Goal: Task Accomplishment & Management: Use online tool/utility

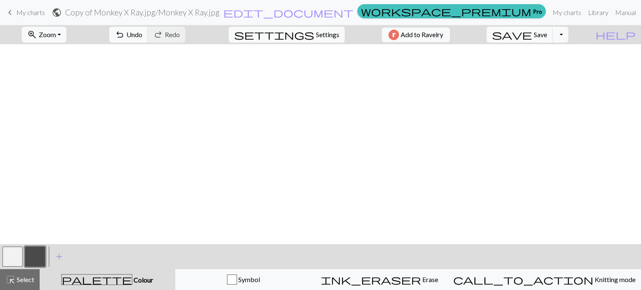
scroll to position [419, 0]
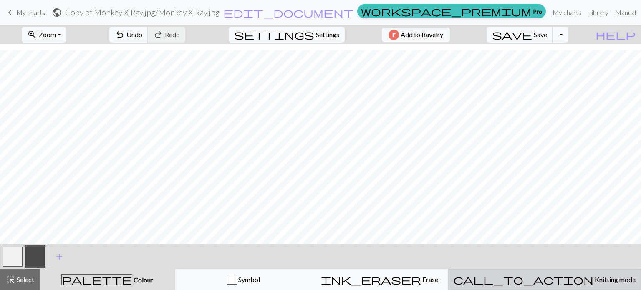
click at [561, 287] on button "call_to_action Knitting mode Knitting mode" at bounding box center [544, 279] width 193 height 21
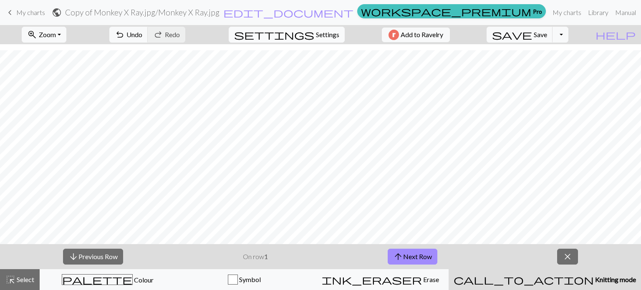
click at [308, 33] on span "settings" at bounding box center [274, 35] width 80 height 12
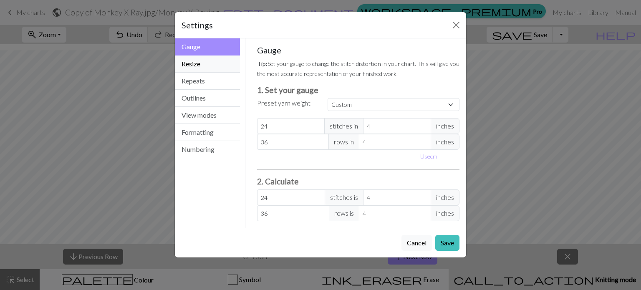
click at [186, 60] on button "Resize" at bounding box center [207, 63] width 65 height 17
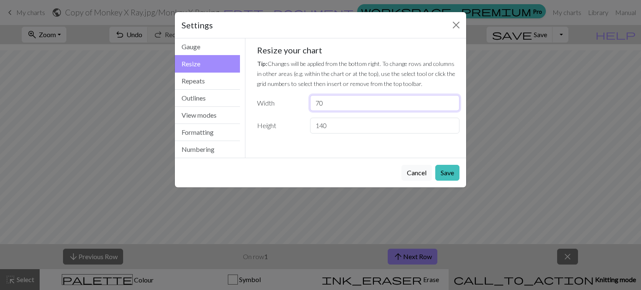
drag, startPoint x: 351, startPoint y: 103, endPoint x: 313, endPoint y: 103, distance: 38.4
click at [305, 102] on div "70" at bounding box center [384, 103] width 159 height 16
click at [321, 102] on input "70" at bounding box center [384, 103] width 149 height 16
click at [319, 103] on input "70" at bounding box center [384, 103] width 149 height 16
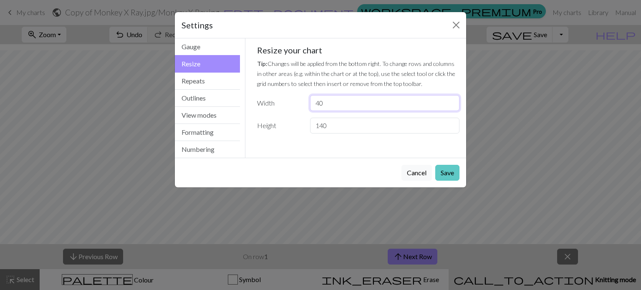
type input "40"
click at [440, 171] on button "Save" at bounding box center [447, 173] width 24 height 16
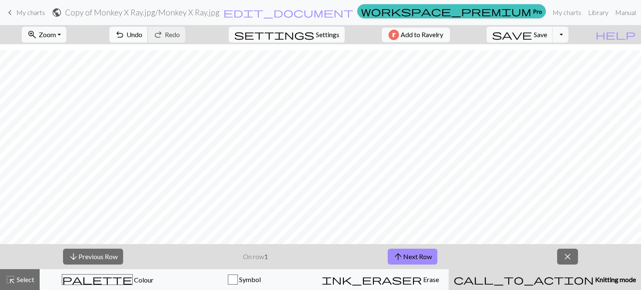
click at [125, 30] on span "undo" at bounding box center [120, 35] width 10 height 12
click at [319, 36] on span "Settings" at bounding box center [327, 35] width 23 height 10
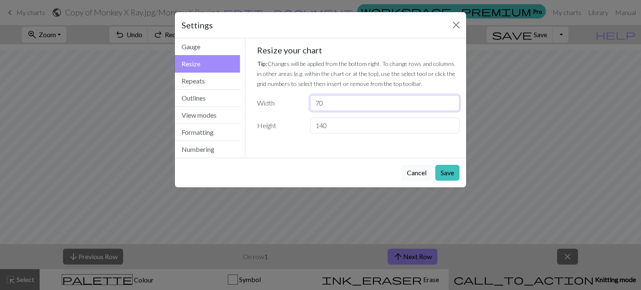
drag, startPoint x: 317, startPoint y: 103, endPoint x: 287, endPoint y: 100, distance: 30.6
click at [287, 100] on div "Width 70" at bounding box center [358, 103] width 213 height 16
type input "50"
click at [446, 173] on button "Save" at bounding box center [447, 173] width 24 height 16
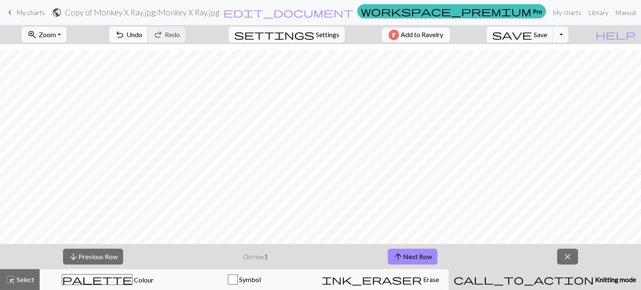
click at [125, 33] on span "undo" at bounding box center [120, 35] width 10 height 12
click at [125, 34] on span "undo" at bounding box center [120, 35] width 10 height 12
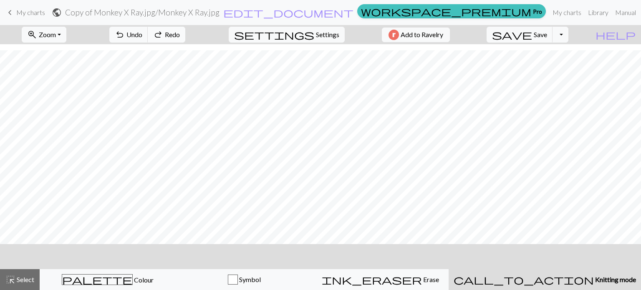
click at [180, 33] on span "Redo" at bounding box center [172, 34] width 15 height 8
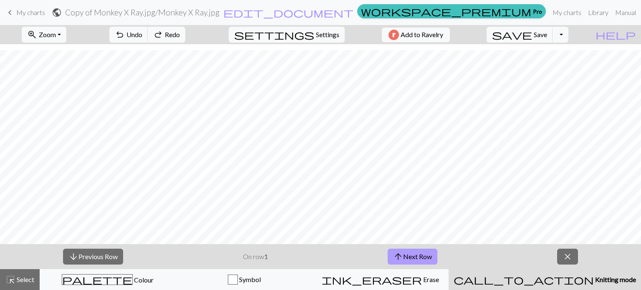
click at [412, 252] on button "arrow_upward Next Row" at bounding box center [413, 257] width 50 height 16
click at [396, 253] on span "arrow_upward" at bounding box center [398, 257] width 10 height 12
click at [409, 253] on button "arrow_upward Next Row" at bounding box center [413, 257] width 50 height 16
click at [424, 255] on button "arrow_upward Next Row" at bounding box center [413, 257] width 50 height 16
click at [416, 254] on button "arrow_upward Next Row" at bounding box center [413, 257] width 50 height 16
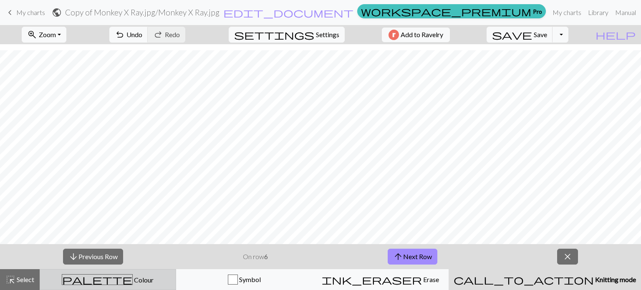
click at [149, 273] on button "palette Colour Colour" at bounding box center [108, 279] width 136 height 21
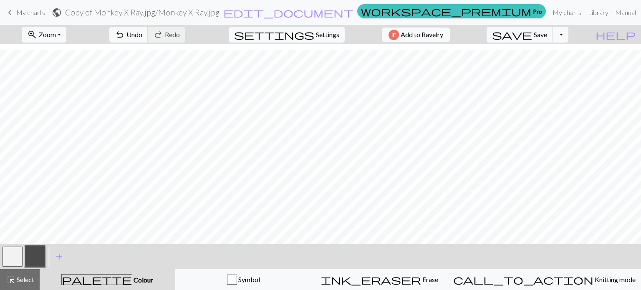
drag, startPoint x: 42, startPoint y: 254, endPoint x: 1, endPoint y: 253, distance: 40.5
click at [0, 253] on div "< > add Add a colour" at bounding box center [320, 256] width 641 height 25
click at [6, 255] on button "button" at bounding box center [13, 257] width 20 height 20
drag, startPoint x: 33, startPoint y: 257, endPoint x: 5, endPoint y: 255, distance: 28.0
click at [5, 255] on div at bounding box center [23, 256] width 45 height 23
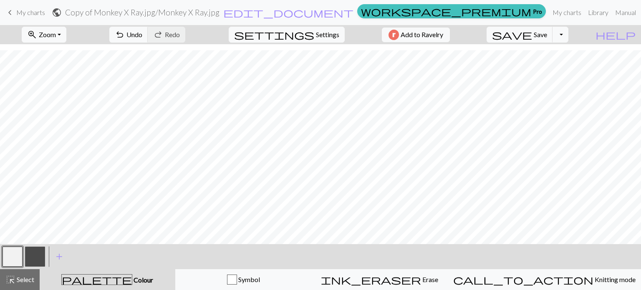
click at [35, 256] on button "button" at bounding box center [35, 257] width 20 height 20
click at [35, 256] on div "Edit colour Name CC1 Use advanced picker workspace_premium Become a Pro user to…" at bounding box center [320, 145] width 641 height 290
click at [35, 256] on button "button" at bounding box center [35, 257] width 20 height 20
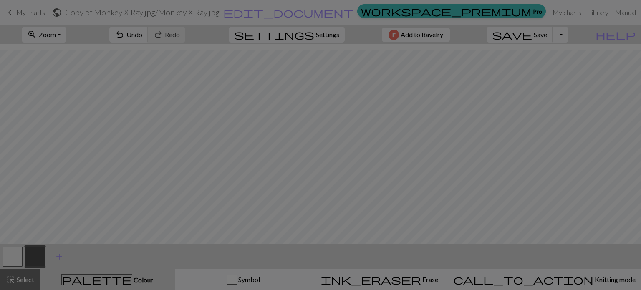
click at [35, 256] on div "Edit colour Name CC1 Use advanced picker workspace_premium Become a Pro user to…" at bounding box center [320, 145] width 641 height 290
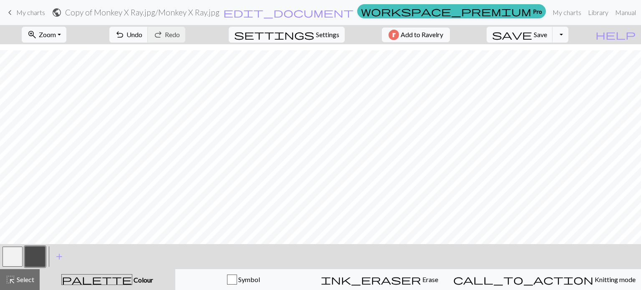
click at [35, 256] on button "button" at bounding box center [35, 257] width 20 height 20
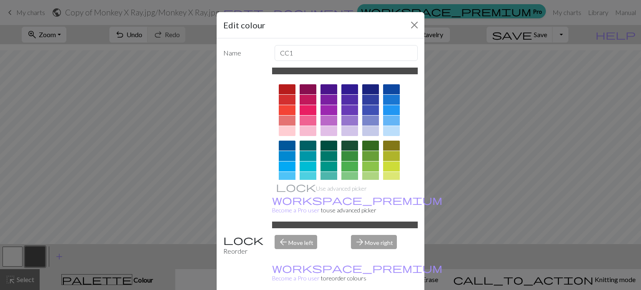
click at [329, 101] on div at bounding box center [328, 100] width 17 height 10
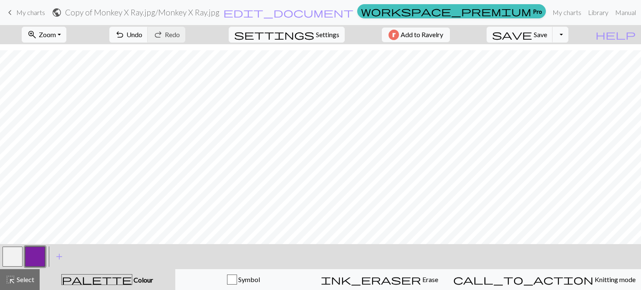
click at [11, 265] on button "button" at bounding box center [13, 257] width 20 height 20
drag, startPoint x: 11, startPoint y: 265, endPoint x: 2, endPoint y: 260, distance: 10.6
click at [2, 260] on div at bounding box center [12, 256] width 23 height 23
click at [8, 259] on button "button" at bounding box center [13, 257] width 20 height 20
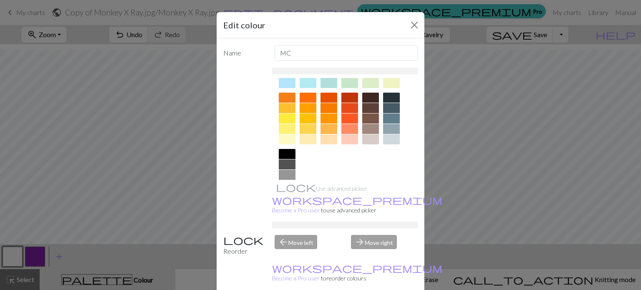
scroll to position [134, 0]
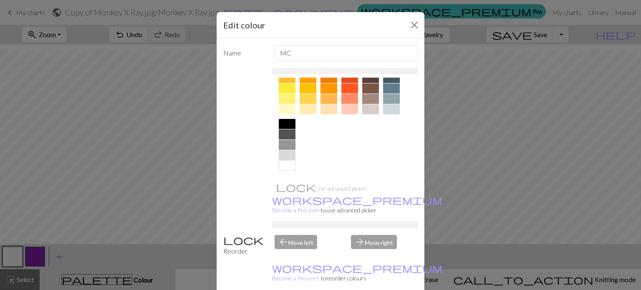
click at [279, 121] on div at bounding box center [287, 124] width 17 height 10
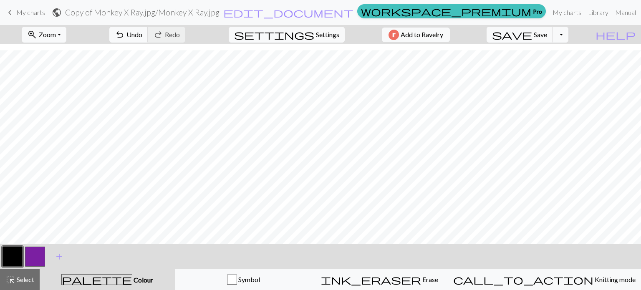
click at [32, 257] on button "button" at bounding box center [35, 257] width 20 height 20
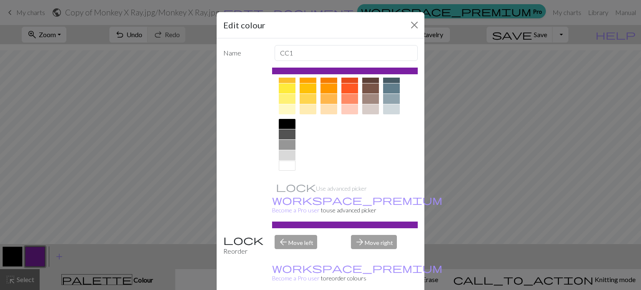
click at [287, 167] on div at bounding box center [287, 166] width 17 height 10
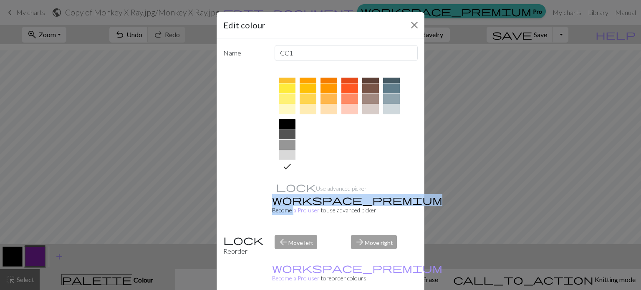
click at [287, 167] on icon at bounding box center [287, 166] width 10 height 10
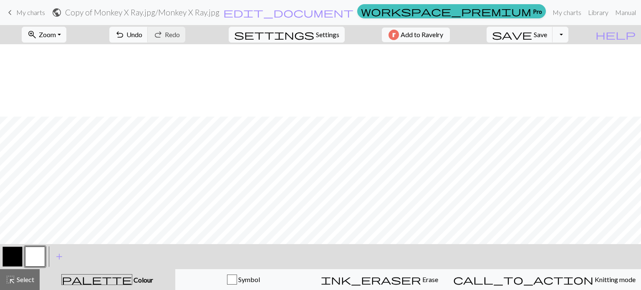
scroll to position [419, 0]
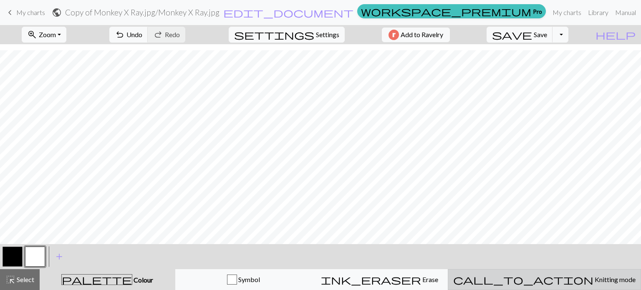
click at [593, 278] on span "Knitting mode" at bounding box center [614, 279] width 42 height 8
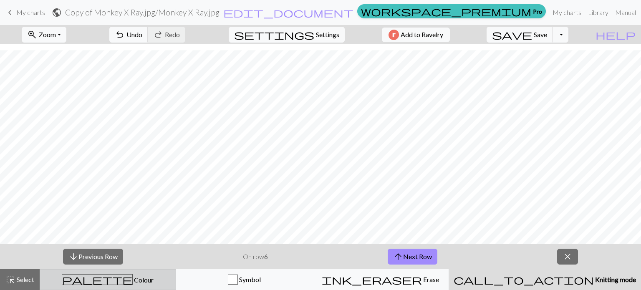
click at [133, 278] on span "Colour" at bounding box center [143, 280] width 21 height 8
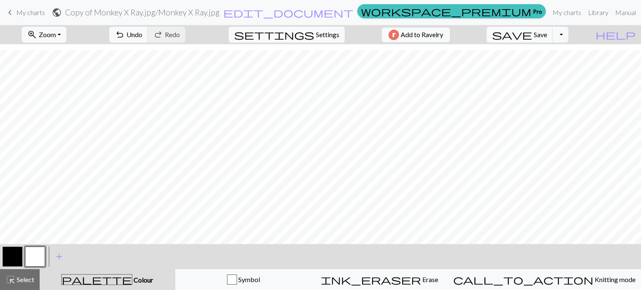
click at [11, 255] on button "button" at bounding box center [13, 257] width 20 height 20
click at [10, 255] on button "button" at bounding box center [13, 257] width 20 height 20
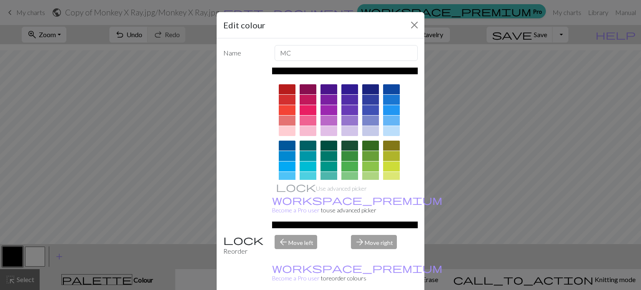
scroll to position [134, 0]
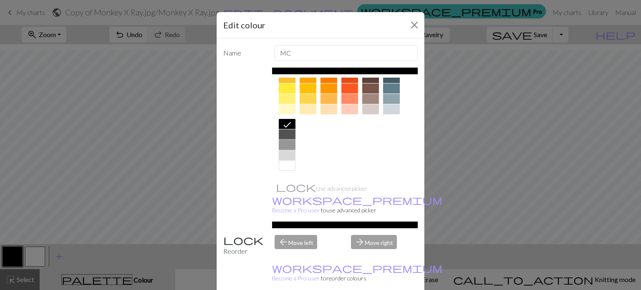
click at [284, 147] on div at bounding box center [287, 145] width 17 height 10
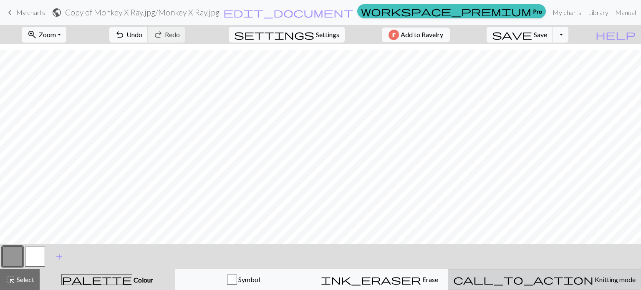
click at [541, 281] on span "call_to_action" at bounding box center [523, 280] width 140 height 12
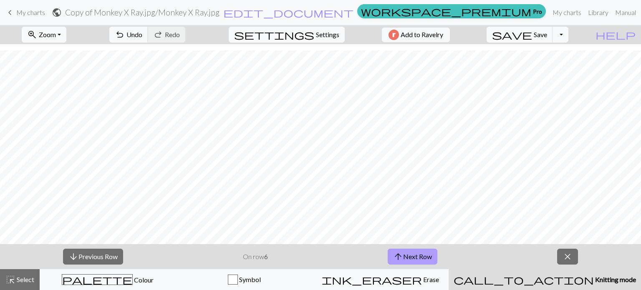
click at [412, 260] on button "arrow_upward Next Row" at bounding box center [413, 257] width 50 height 16
click at [549, 33] on button "save Save Save" at bounding box center [519, 35] width 66 height 16
click at [549, 34] on body "This website uses cookies to ensure you get the best experience on our website.…" at bounding box center [320, 145] width 641 height 290
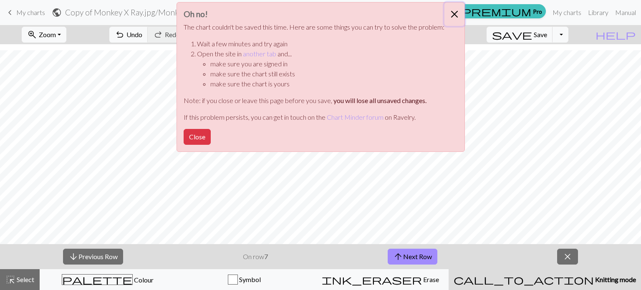
click at [453, 12] on button "Close" at bounding box center [454, 14] width 20 height 23
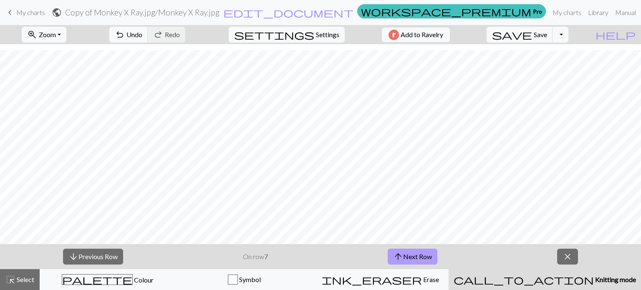
click at [421, 253] on button "arrow_upward Next Row" at bounding box center [413, 257] width 50 height 16
click at [331, 40] on button "settings Settings" at bounding box center [287, 35] width 116 height 16
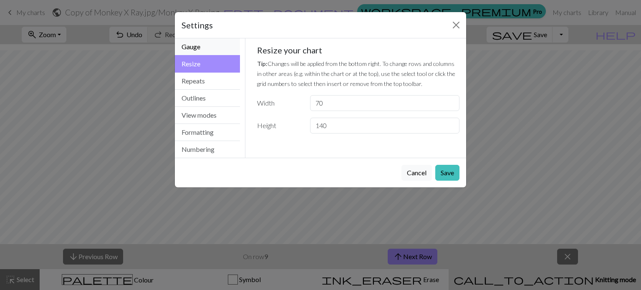
click at [201, 49] on button "Gauge" at bounding box center [207, 46] width 65 height 17
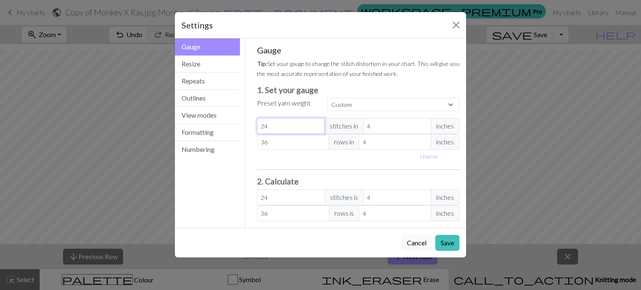
click at [297, 129] on input "24" at bounding box center [291, 126] width 68 height 16
type input "2"
type input "0"
type input "1"
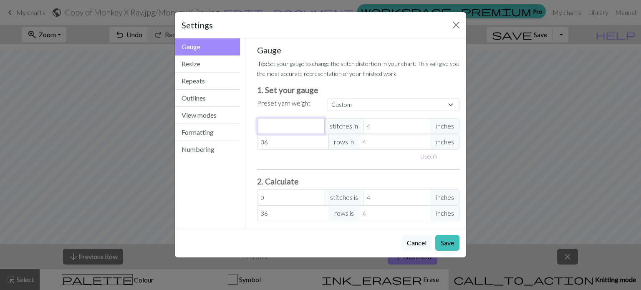
type input "1"
type input "18"
click at [310, 169] on div "Gauge Tip: Set your gauge to change the stitch distortion in your chart. This w…" at bounding box center [358, 133] width 203 height 176
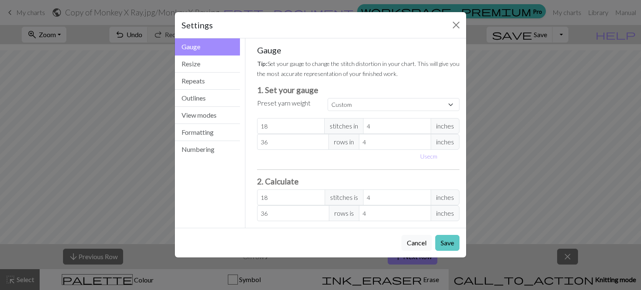
click at [440, 243] on button "Save" at bounding box center [447, 243] width 24 height 16
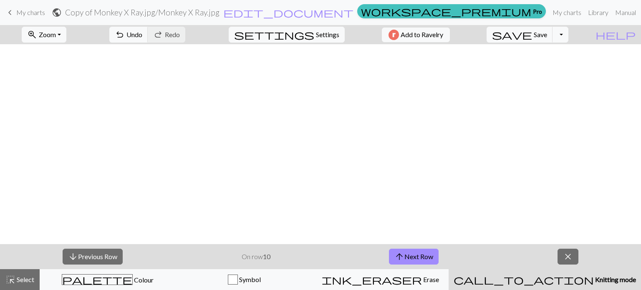
scroll to position [419, 0]
click at [549, 28] on button "save Save Save" at bounding box center [519, 35] width 66 height 16
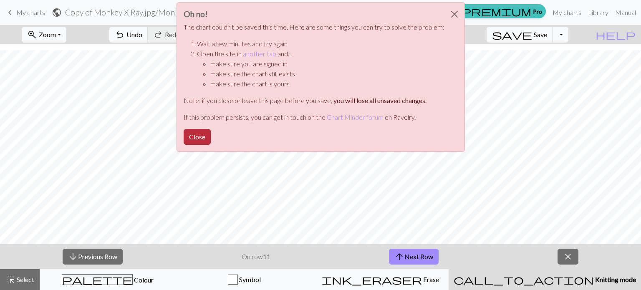
click at [188, 138] on button "Close" at bounding box center [197, 137] width 27 height 16
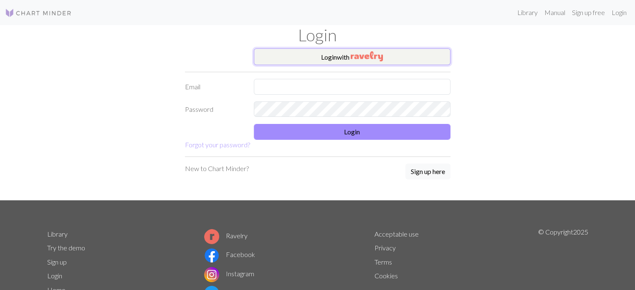
click at [334, 59] on button "Login with" at bounding box center [352, 56] width 196 height 17
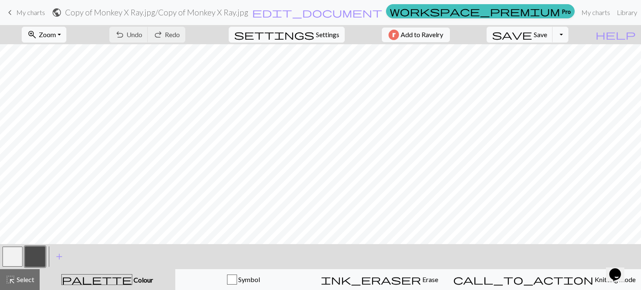
click at [15, 262] on button "button" at bounding box center [13, 257] width 20 height 20
click at [15, 261] on button "button" at bounding box center [13, 257] width 20 height 20
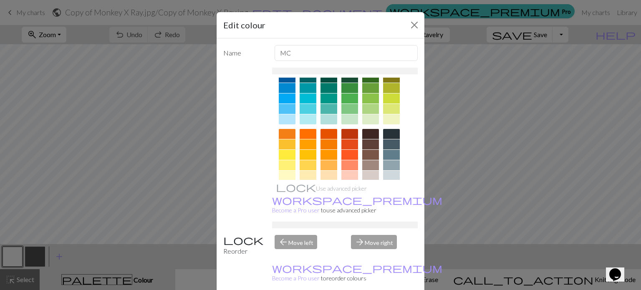
scroll to position [134, 0]
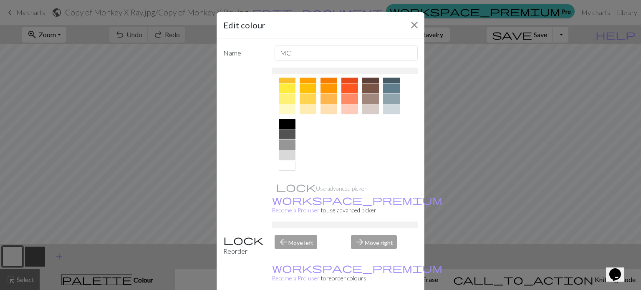
click at [285, 146] on div at bounding box center [287, 145] width 17 height 10
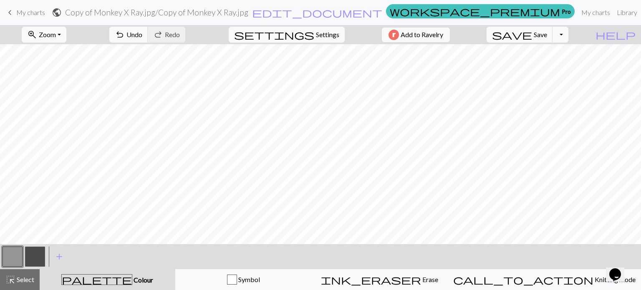
click at [43, 257] on button "button" at bounding box center [35, 257] width 20 height 20
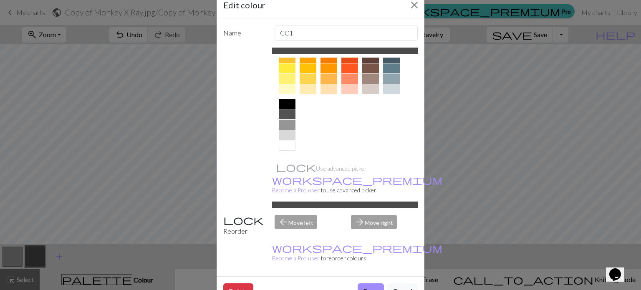
click at [288, 141] on div at bounding box center [287, 146] width 17 height 10
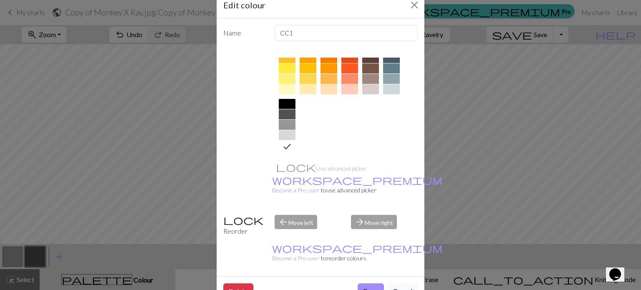
click at [373, 283] on button "Done" at bounding box center [371, 291] width 26 height 16
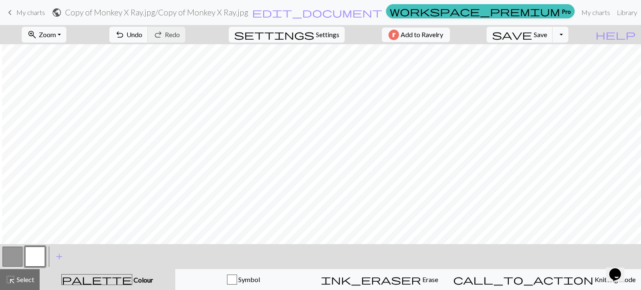
scroll to position [599, 2]
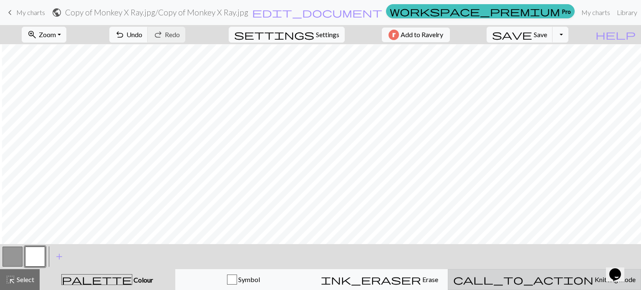
click at [593, 279] on span "Knitting mode" at bounding box center [614, 279] width 42 height 8
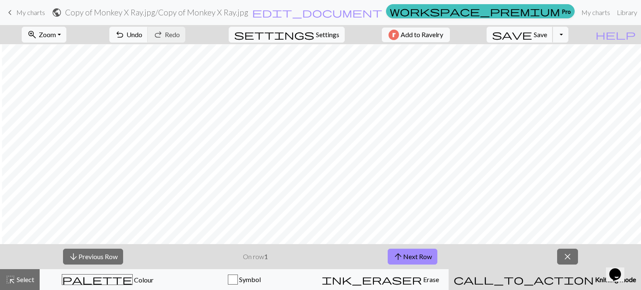
click at [547, 33] on span "Save" at bounding box center [540, 34] width 13 height 8
click at [547, 36] on span "Save" at bounding box center [540, 34] width 13 height 8
click at [532, 33] on span "save" at bounding box center [512, 35] width 40 height 12
click at [325, 34] on span "Settings" at bounding box center [327, 35] width 23 height 10
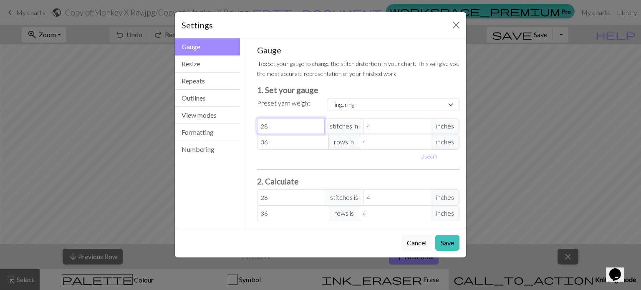
drag, startPoint x: 279, startPoint y: 124, endPoint x: 249, endPoint y: 121, distance: 29.7
click at [250, 123] on div "Gauge Tip: Set your gauge to change the stitch distortion in your chart. This w…" at bounding box center [358, 132] width 216 height 189
select select "custom"
type input "2"
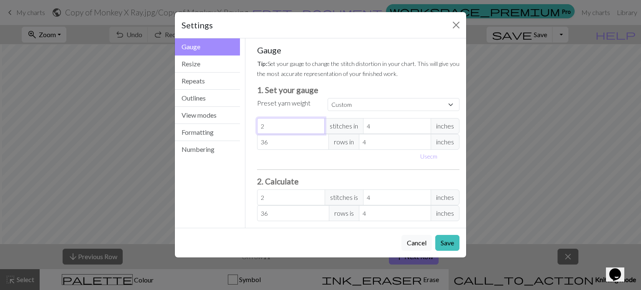
type input "0"
type input "1"
type input "18"
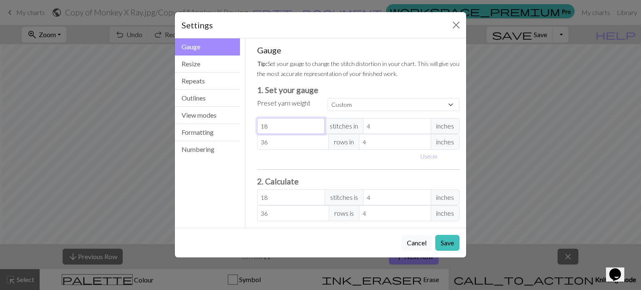
type input "18"
type input "3"
type input "30"
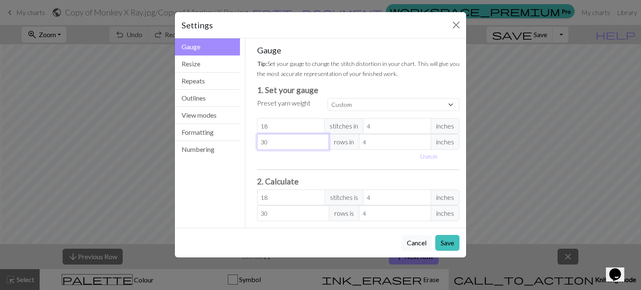
type input "3"
type input "0"
type input "4"
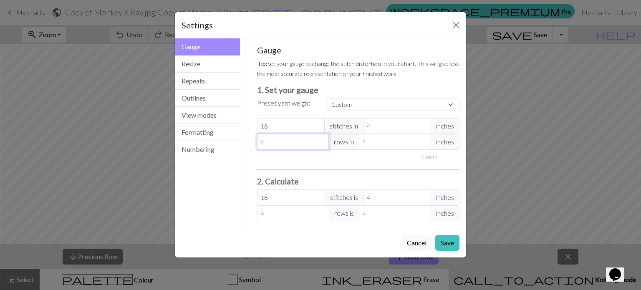
type input "40"
drag, startPoint x: 397, startPoint y: 197, endPoint x: 344, endPoint y: 191, distance: 53.7
click at [344, 191] on div "18 stitches is 4 inches" at bounding box center [358, 197] width 203 height 16
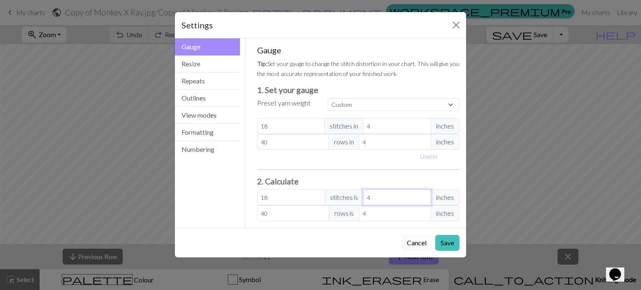
type input "4.5"
type input "1"
drag, startPoint x: 372, startPoint y: 209, endPoint x: 352, endPoint y: 205, distance: 20.3
click at [353, 205] on div "40 rows is 4 inches" at bounding box center [358, 213] width 203 height 16
type input "10"
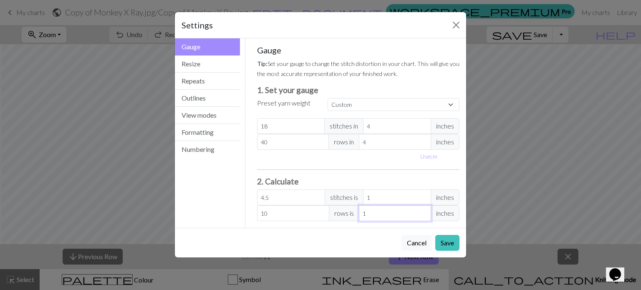
type input "1"
click at [365, 161] on div "Use cm" at bounding box center [358, 156] width 213 height 13
click at [445, 242] on button "Save" at bounding box center [447, 243] width 24 height 16
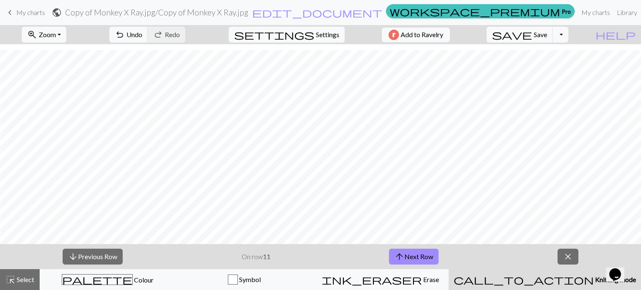
scroll to position [585, 2]
click at [304, 33] on span "settings" at bounding box center [274, 35] width 80 height 12
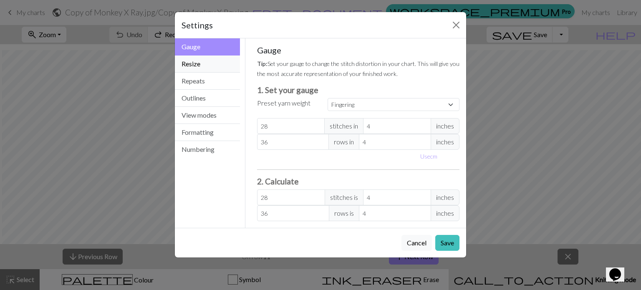
click at [224, 65] on button "Resize" at bounding box center [207, 63] width 65 height 17
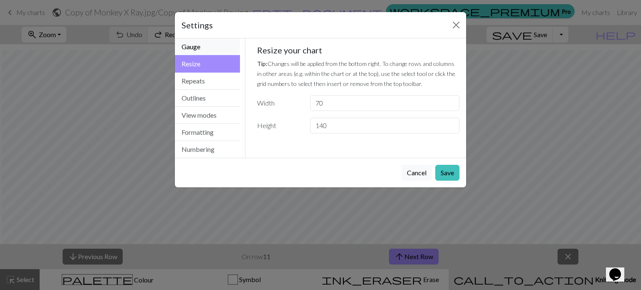
click at [218, 51] on button "Gauge" at bounding box center [207, 46] width 65 height 17
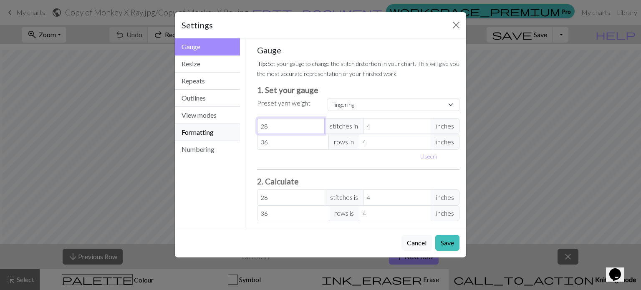
drag, startPoint x: 288, startPoint y: 127, endPoint x: 230, endPoint y: 131, distance: 57.8
click at [231, 132] on div "Gauge Gauge Resize Repeats Outlines View modes Formatting Numbering Gauge Resiz…" at bounding box center [320, 132] width 301 height 189
select select "custom"
type input "1"
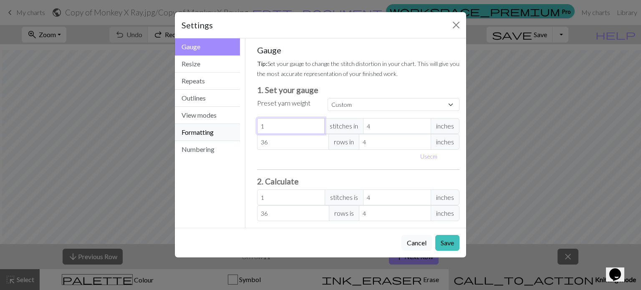
type input "18"
type input "0"
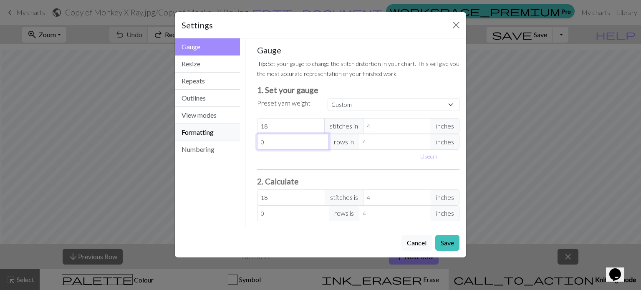
type input "04"
type input "4"
type input "0"
type input "4"
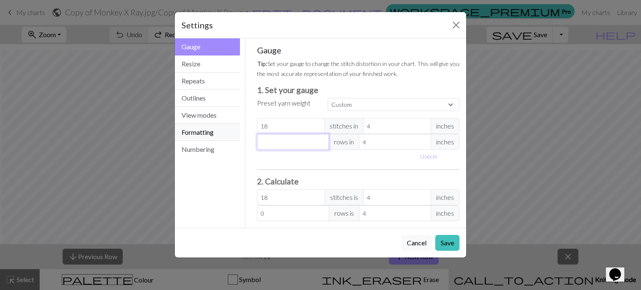
type input "4"
type input "40"
click at [439, 239] on button "Save" at bounding box center [447, 243] width 24 height 16
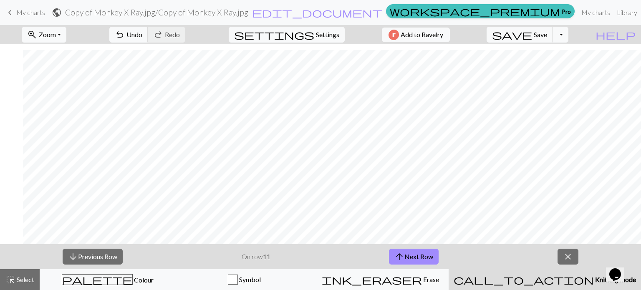
scroll to position [585, 188]
click at [66, 40] on button "zoom_in Zoom Zoom" at bounding box center [44, 35] width 45 height 16
click at [60, 52] on button "Fit all" at bounding box center [55, 52] width 66 height 13
click at [536, 30] on button "save Save Save" at bounding box center [519, 35] width 66 height 16
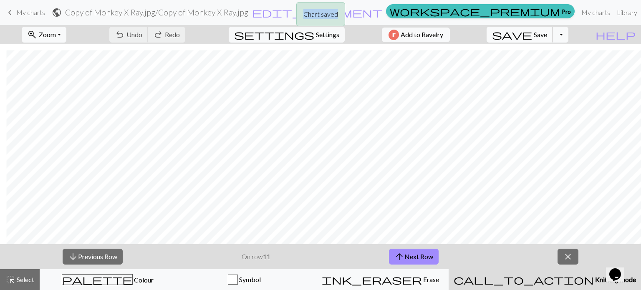
click at [544, 33] on body "This website uses cookies to ensure you get the best experience on our website.…" at bounding box center [320, 145] width 641 height 290
click at [56, 35] on span "Zoom" at bounding box center [47, 34] width 17 height 8
click at [66, 56] on button "Fit all" at bounding box center [55, 52] width 66 height 13
click at [399, 255] on span "arrow_upward" at bounding box center [399, 257] width 10 height 12
